Goal: Task Accomplishment & Management: Manage account settings

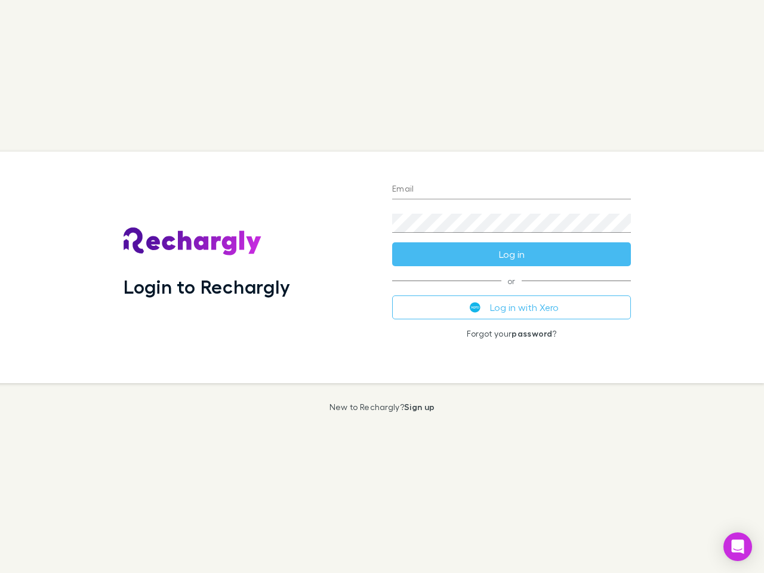
click at [382, 287] on div "Login to Rechargly" at bounding box center [248, 268] width 269 height 232
click at [512, 190] on input "Email" at bounding box center [511, 189] width 239 height 19
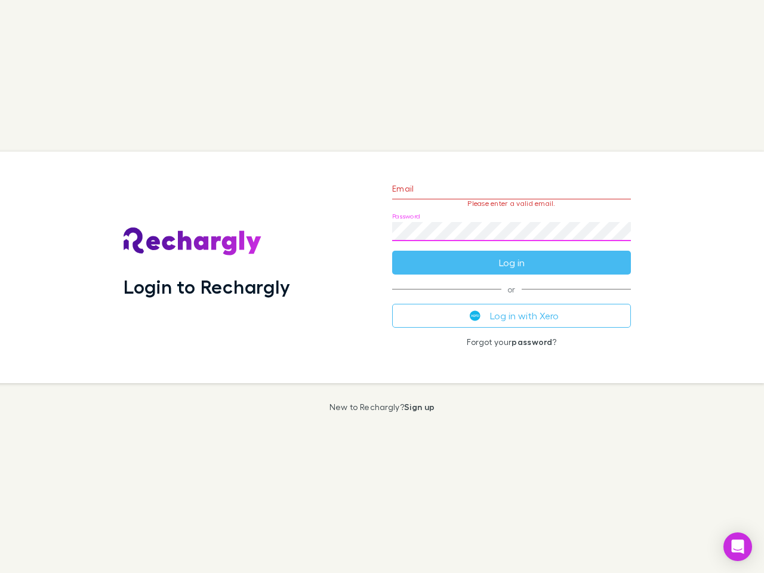
click at [512, 254] on form "Email Please enter a valid email. Password Log in" at bounding box center [511, 223] width 239 height 104
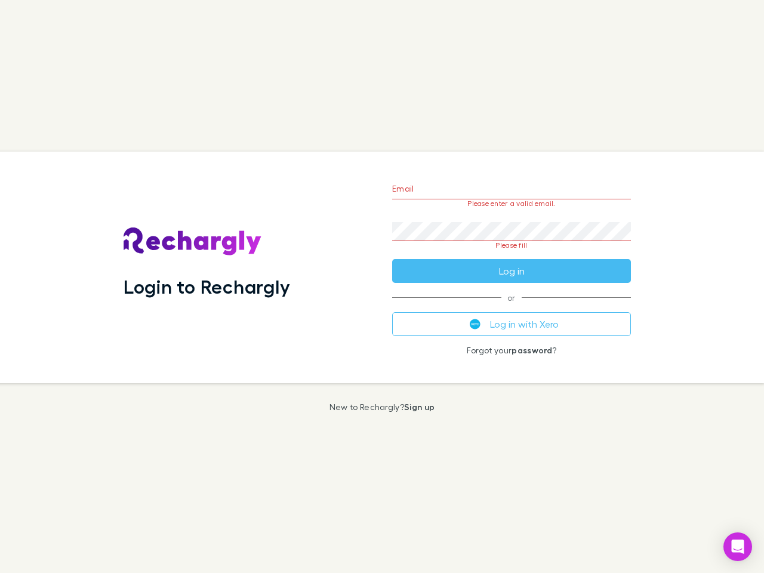
click at [512, 308] on div "Email Please enter a valid email. Password Please fill Log in or Log in with Xe…" at bounding box center [512, 268] width 258 height 232
click at [738, 547] on icon "Open Intercom Messenger" at bounding box center [738, 547] width 13 height 14
